Goal: Download file/media

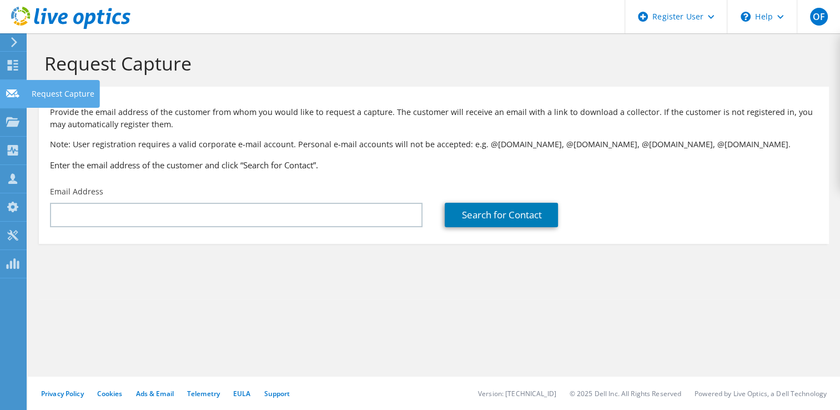
click at [12, 97] on use at bounding box center [12, 93] width 13 height 8
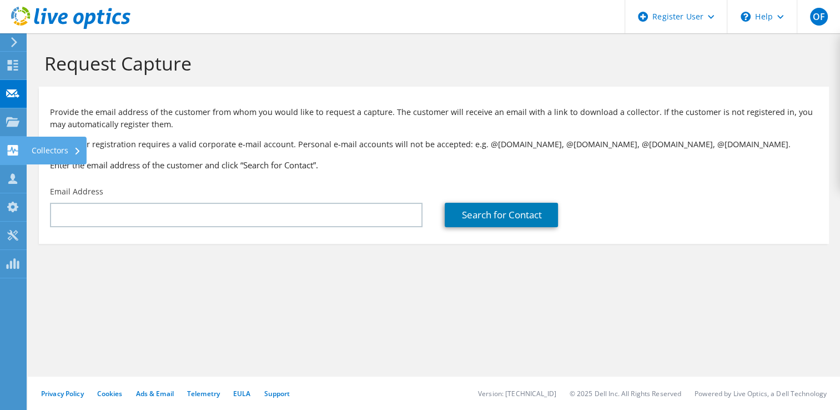
click at [8, 154] on use at bounding box center [13, 150] width 11 height 11
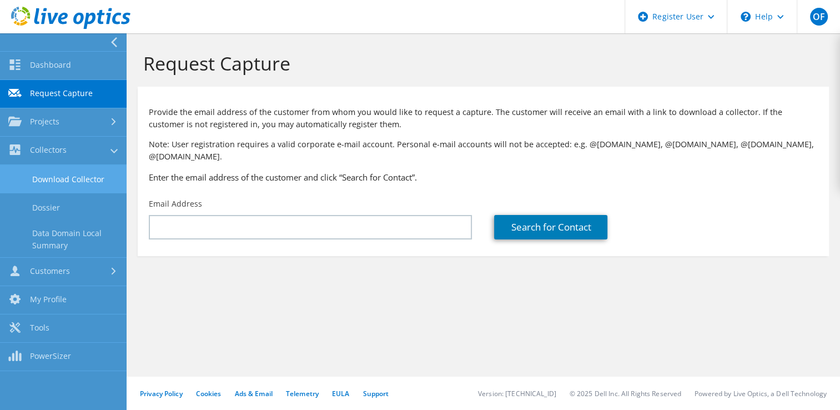
click at [84, 183] on link "Download Collector" at bounding box center [63, 179] width 127 height 28
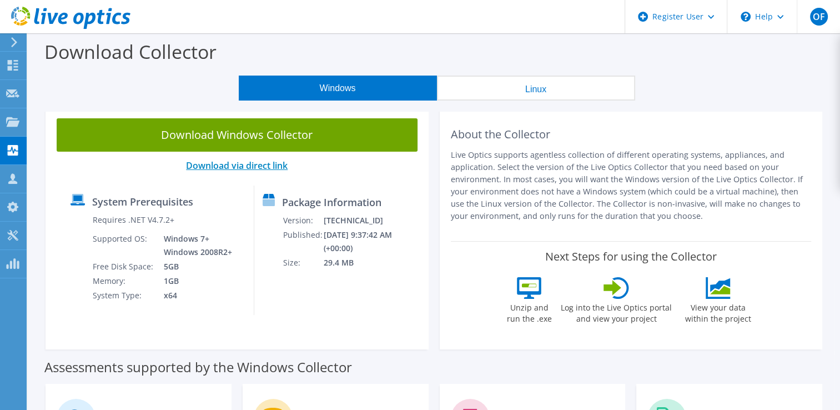
click at [219, 168] on link "Download via direct link" at bounding box center [237, 165] width 102 height 12
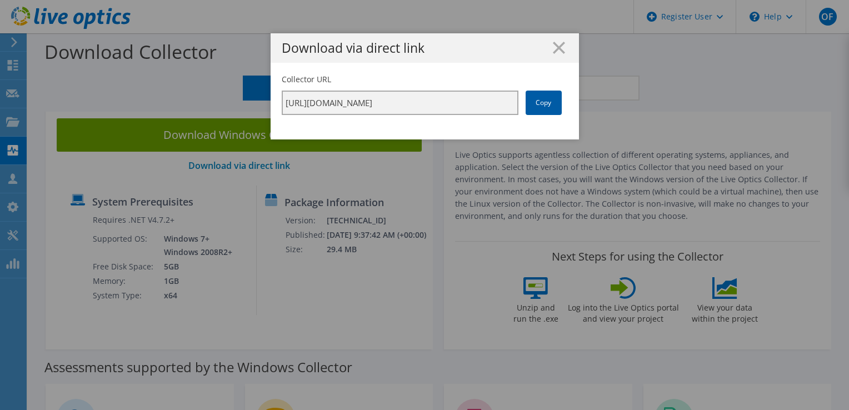
scroll to position [0, 197]
drag, startPoint x: 381, startPoint y: 97, endPoint x: 552, endPoint y: 96, distance: 171.7
click at [552, 96] on div "Collector URL https://app.liveoptics.com/collector/direct?request=638c315a-e131…" at bounding box center [425, 94] width 286 height 41
drag, startPoint x: 552, startPoint y: 96, endPoint x: 544, endPoint y: 103, distance: 10.6
click at [544, 103] on link "Copy" at bounding box center [544, 103] width 36 height 24
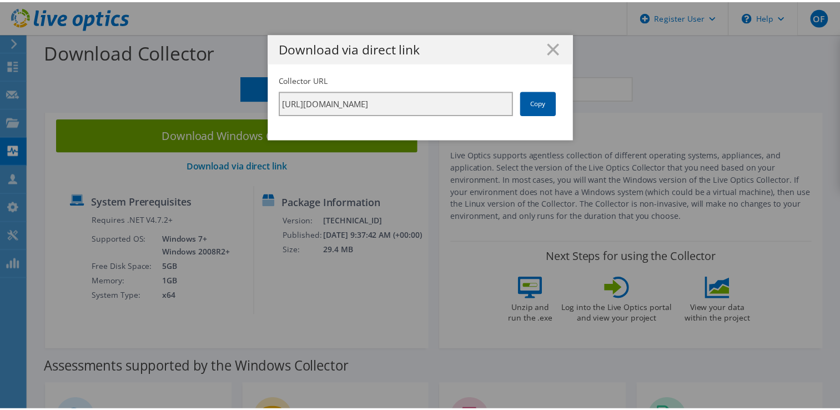
scroll to position [0, 0]
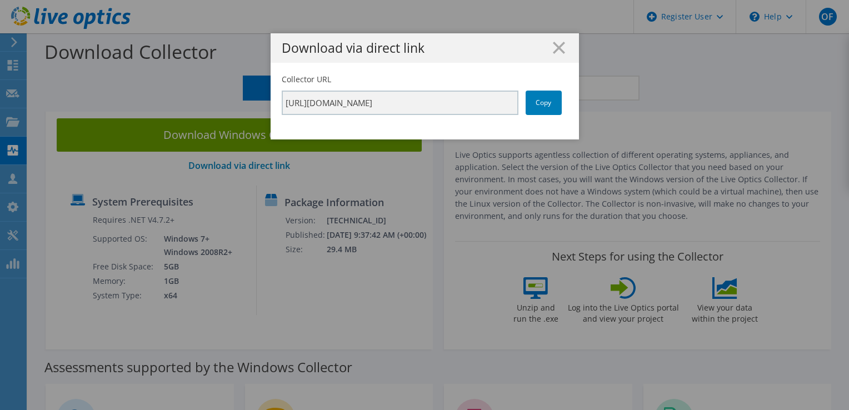
drag, startPoint x: 544, startPoint y: 103, endPoint x: 527, endPoint y: 46, distance: 59.8
click at [527, 46] on h1 "Download via direct link" at bounding box center [425, 48] width 286 height 13
click at [553, 46] on line at bounding box center [558, 47] width 11 height 11
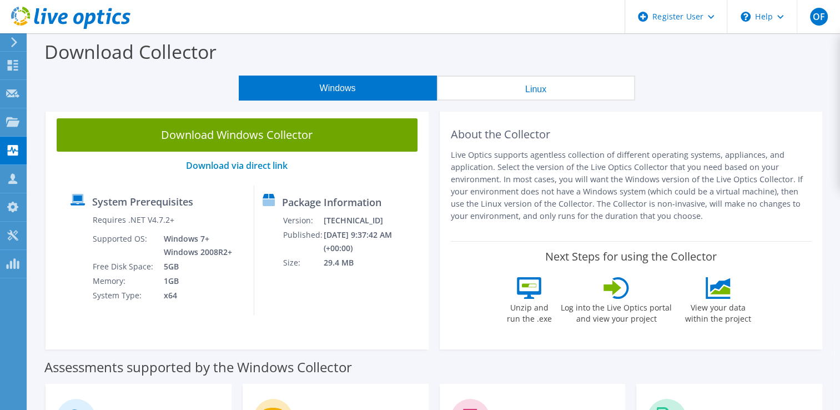
click at [462, 87] on button "Linux" at bounding box center [536, 88] width 198 height 25
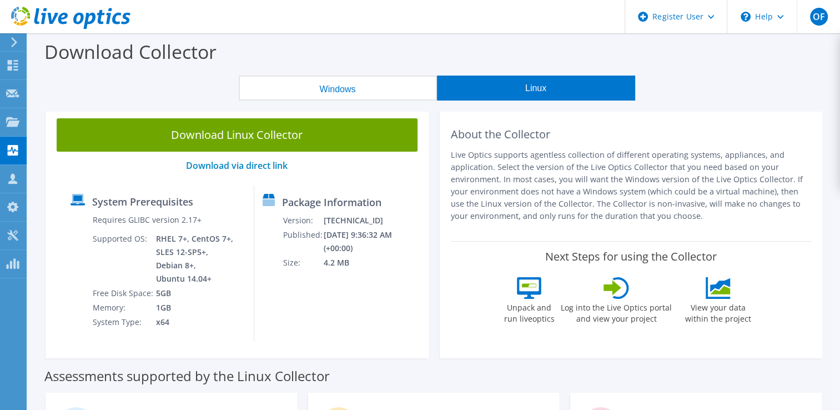
click at [371, 86] on button "Windows" at bounding box center [338, 88] width 198 height 25
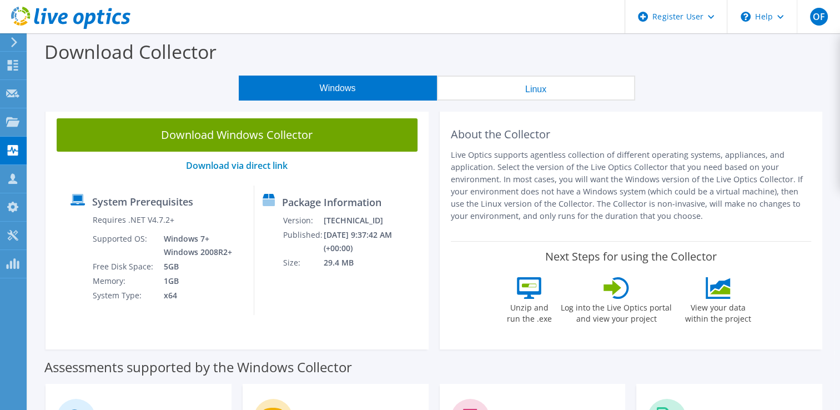
click at [566, 90] on button "Linux" at bounding box center [536, 88] width 198 height 25
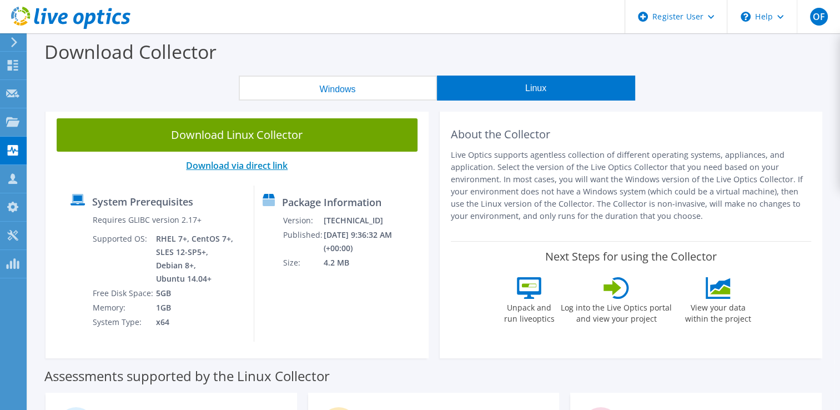
click at [262, 163] on link "Download via direct link" at bounding box center [237, 165] width 102 height 12
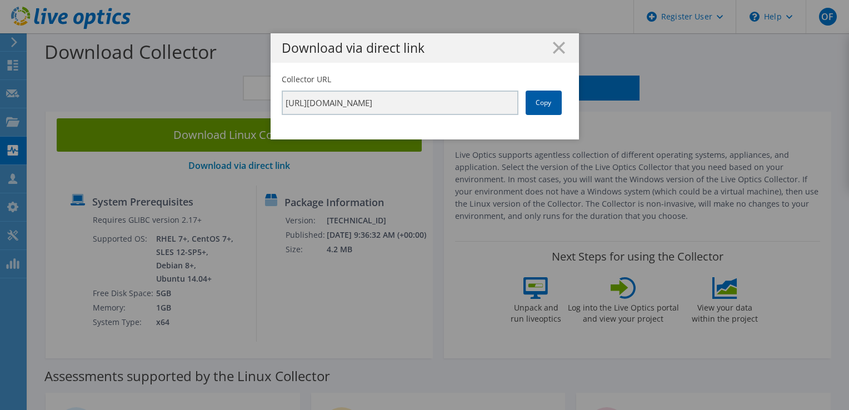
click at [543, 106] on link "Copy" at bounding box center [544, 103] width 36 height 24
click at [558, 46] on icon at bounding box center [559, 48] width 12 height 12
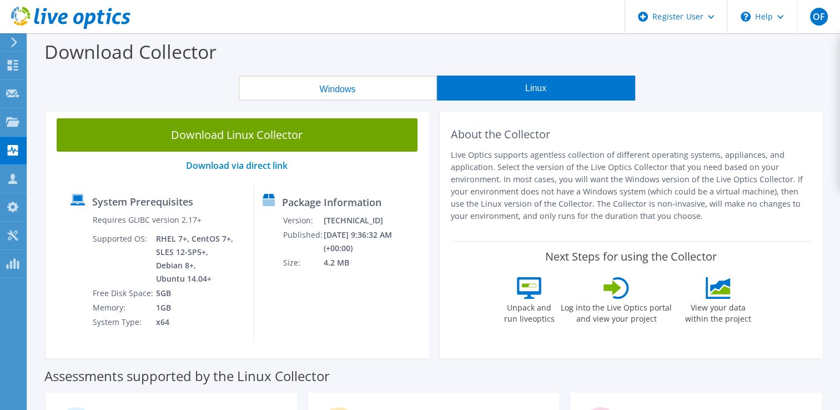
click at [61, 18] on use at bounding box center [70, 18] width 119 height 22
